Goal: Navigation & Orientation: Find specific page/section

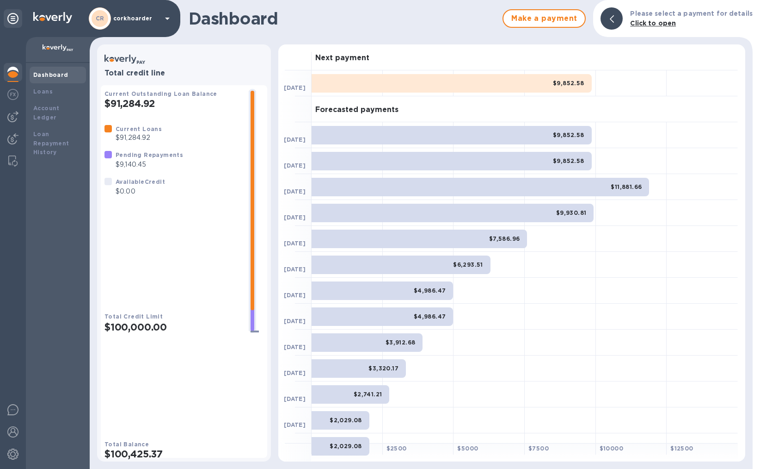
click at [19, 76] on div at bounding box center [13, 73] width 19 height 20
click at [11, 91] on img at bounding box center [12, 94] width 11 height 11
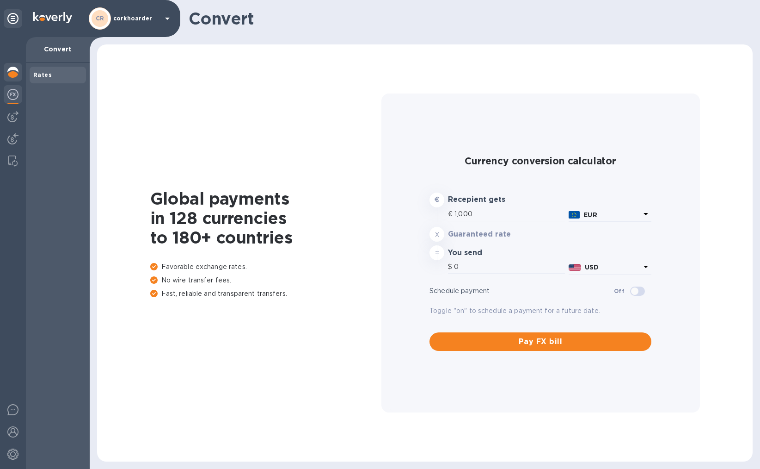
click at [13, 81] on div at bounding box center [13, 73] width 19 height 20
